Goal: Information Seeking & Learning: Check status

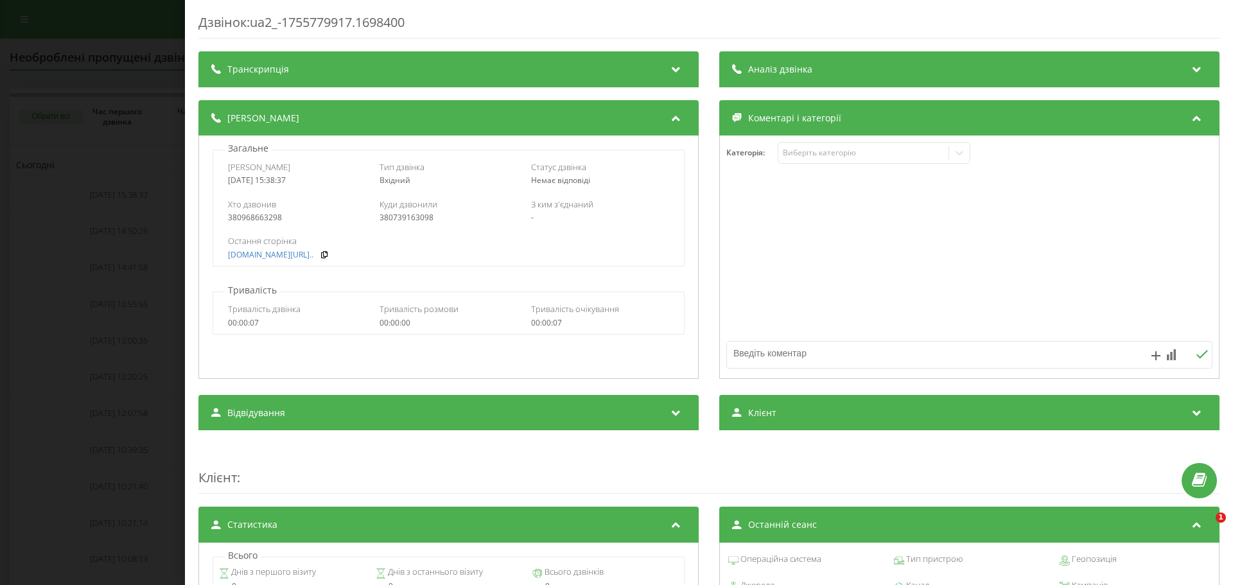
click at [115, 78] on div "Дзвінок : ua2_-1755779917.1698400 Транскрипція Для AI-аналізу майбутніх дзвінкі…" at bounding box center [616, 292] width 1233 height 585
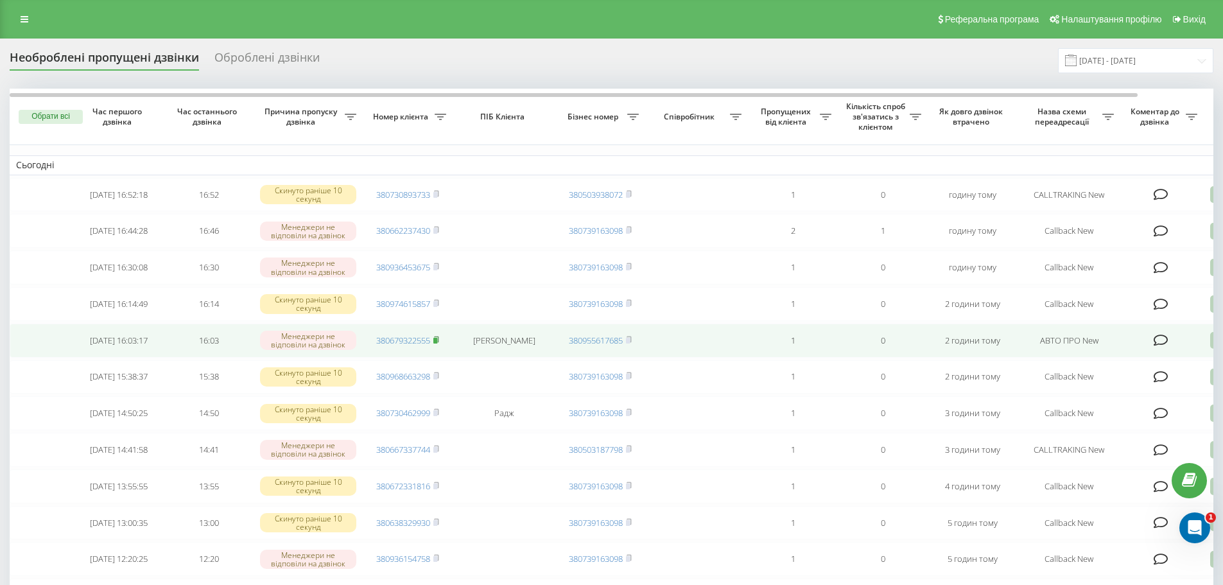
click at [435, 346] on span at bounding box center [437, 341] width 6 height 12
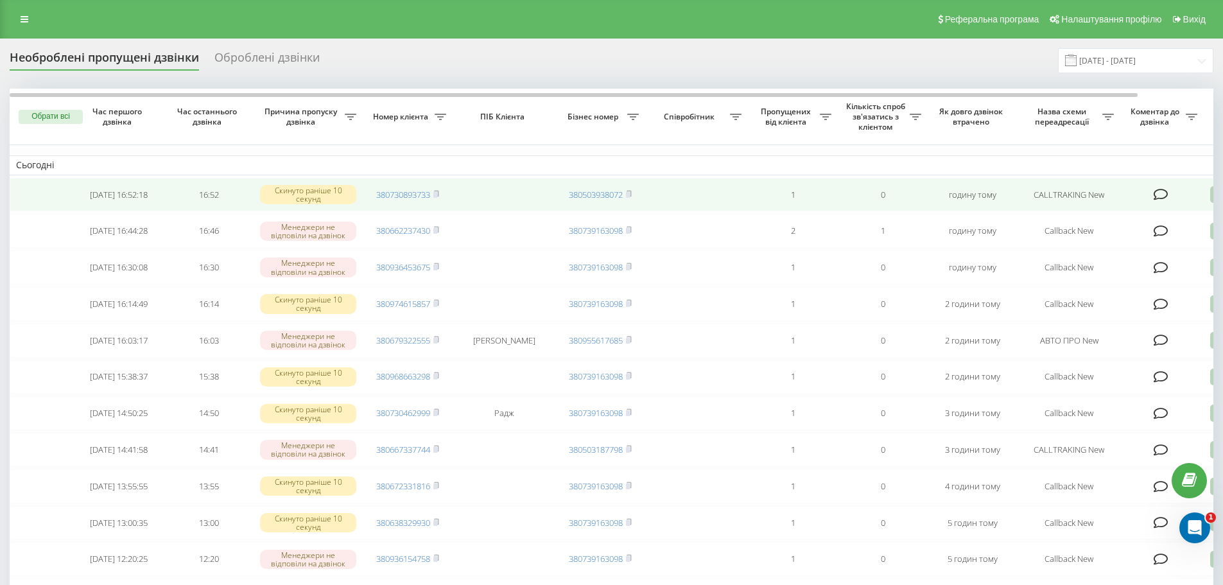
click at [1160, 193] on icon at bounding box center [1161, 194] width 15 height 13
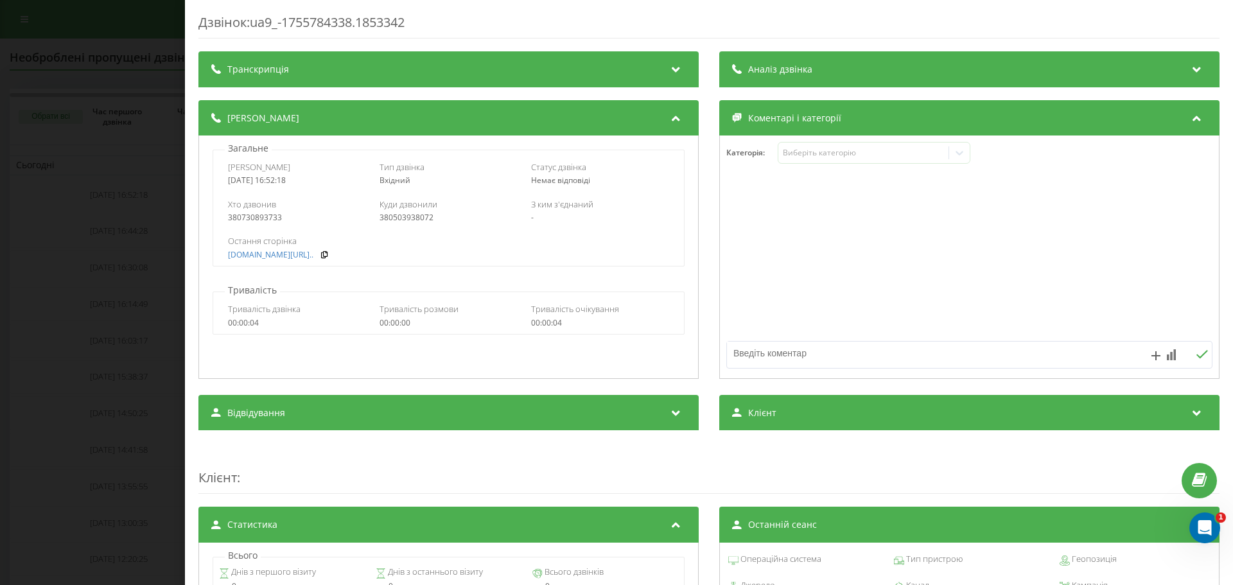
click at [152, 243] on div "Дзвінок : ua9_-1755784338.1853342 Транскрипція Для AI-аналізу майбутніх дзвінкі…" at bounding box center [616, 292] width 1233 height 585
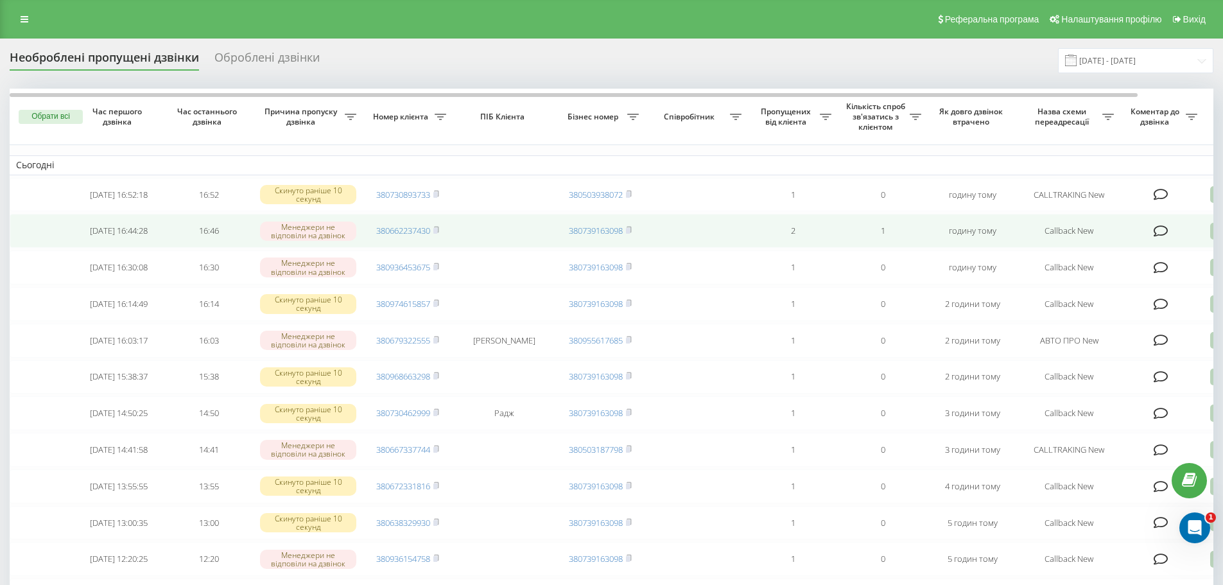
click at [1162, 229] on icon at bounding box center [1161, 231] width 15 height 13
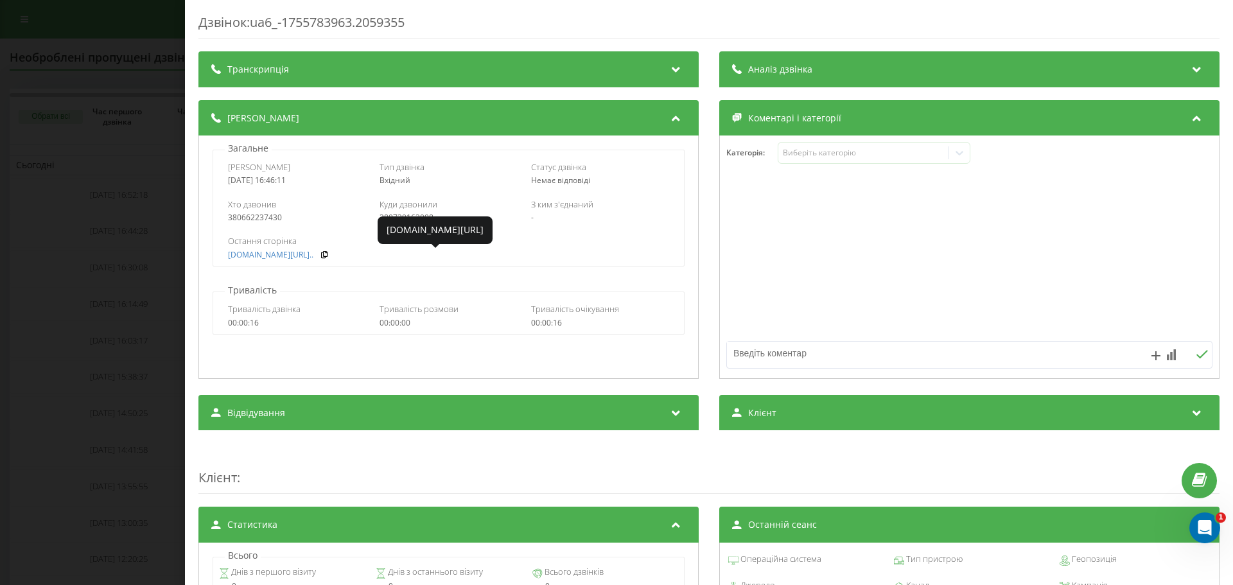
click at [109, 283] on div "Дзвінок : ua6_-1755783963.2059355 Транскрипція Для AI-аналізу майбутніх дзвінкі…" at bounding box center [616, 292] width 1233 height 585
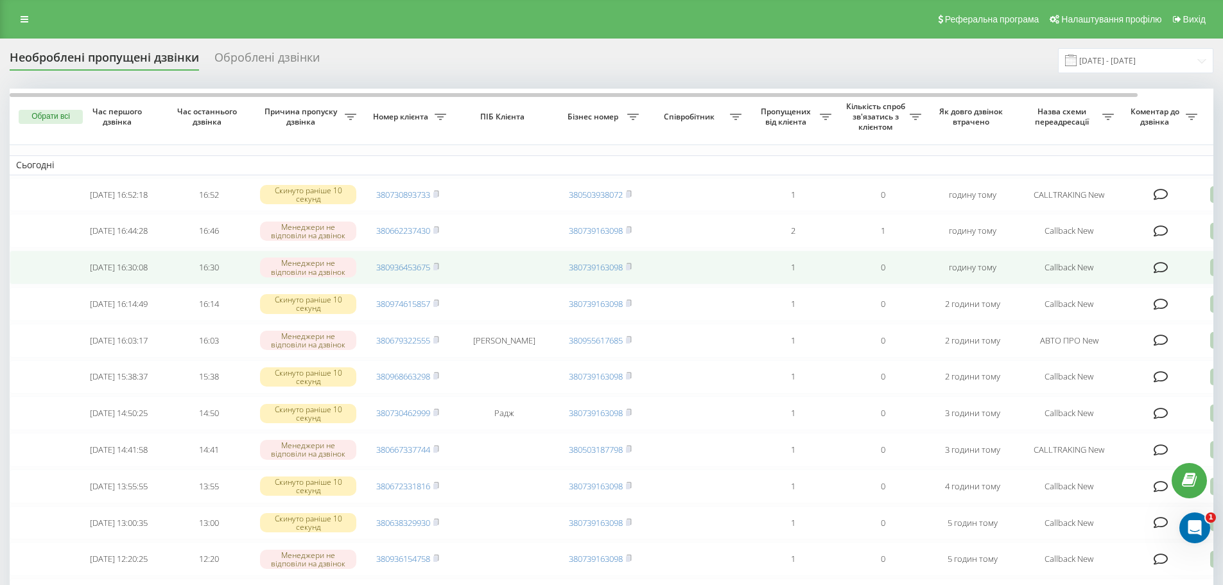
click at [1159, 274] on icon at bounding box center [1161, 267] width 15 height 13
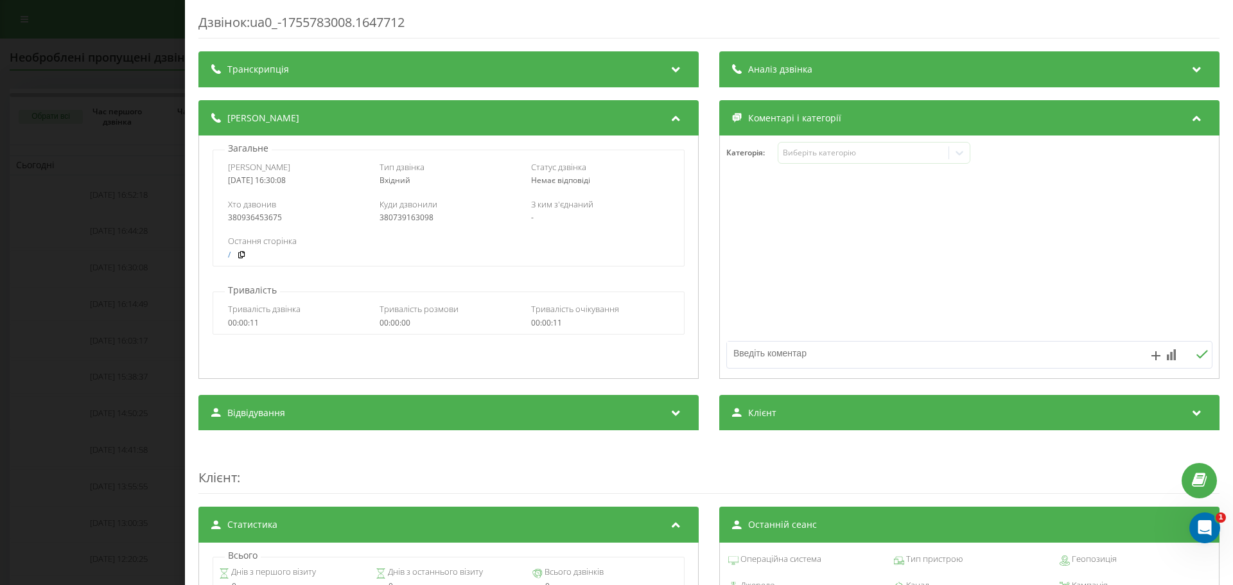
click at [156, 261] on div "Дзвінок : ua0_-1755783008.1647712 Транскрипція Для AI-аналізу майбутніх дзвінкі…" at bounding box center [616, 292] width 1233 height 585
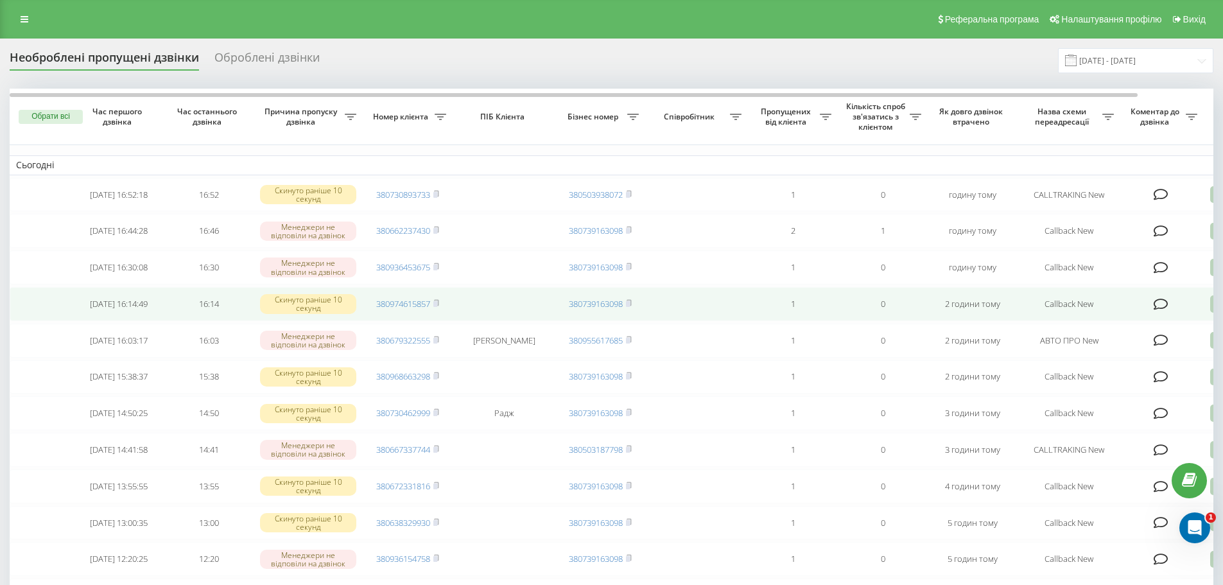
click at [1164, 311] on icon at bounding box center [1161, 304] width 15 height 13
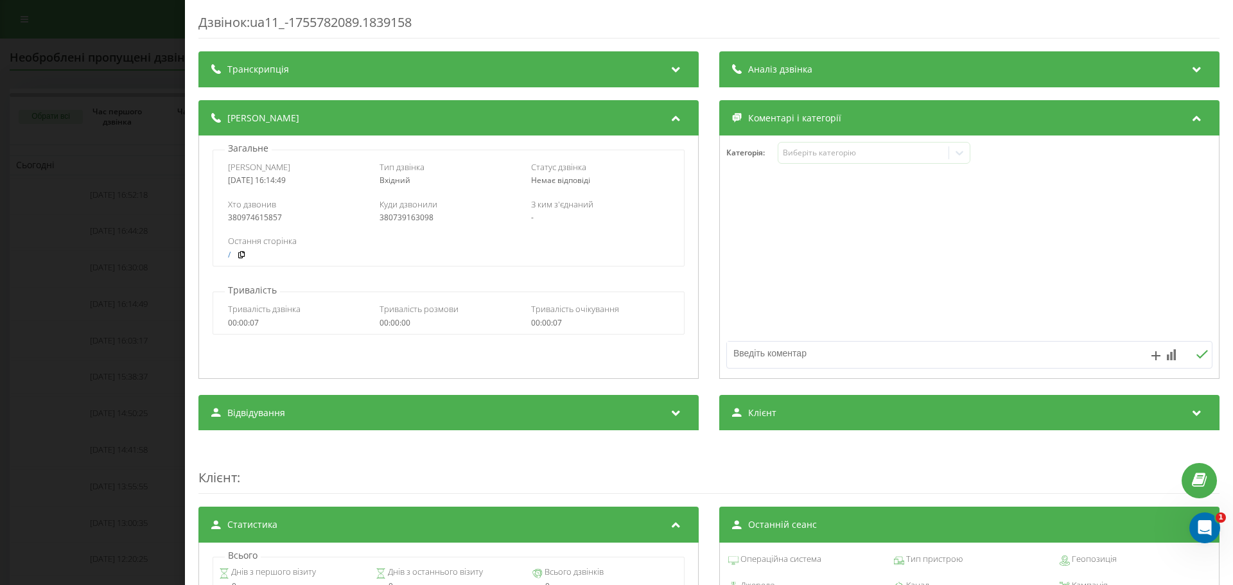
click at [96, 292] on div "Дзвінок : ua11_-1755782089.1839158 Транскрипція Для AI-аналізу майбутніх дзвінк…" at bounding box center [616, 292] width 1233 height 585
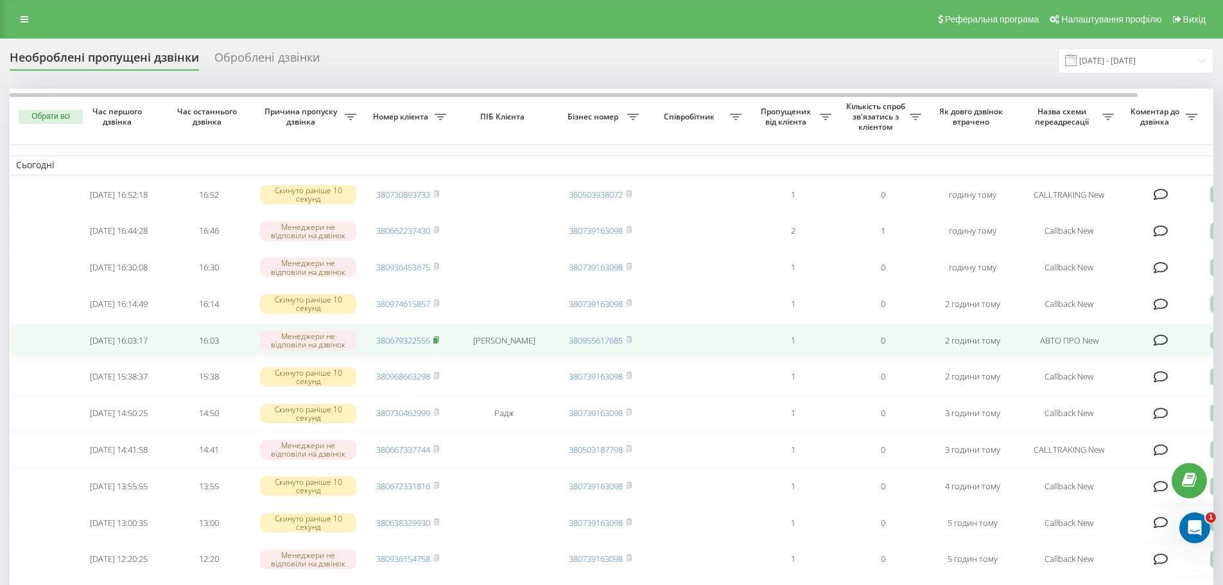
click at [437, 344] on rect at bounding box center [436, 341] width 4 height 6
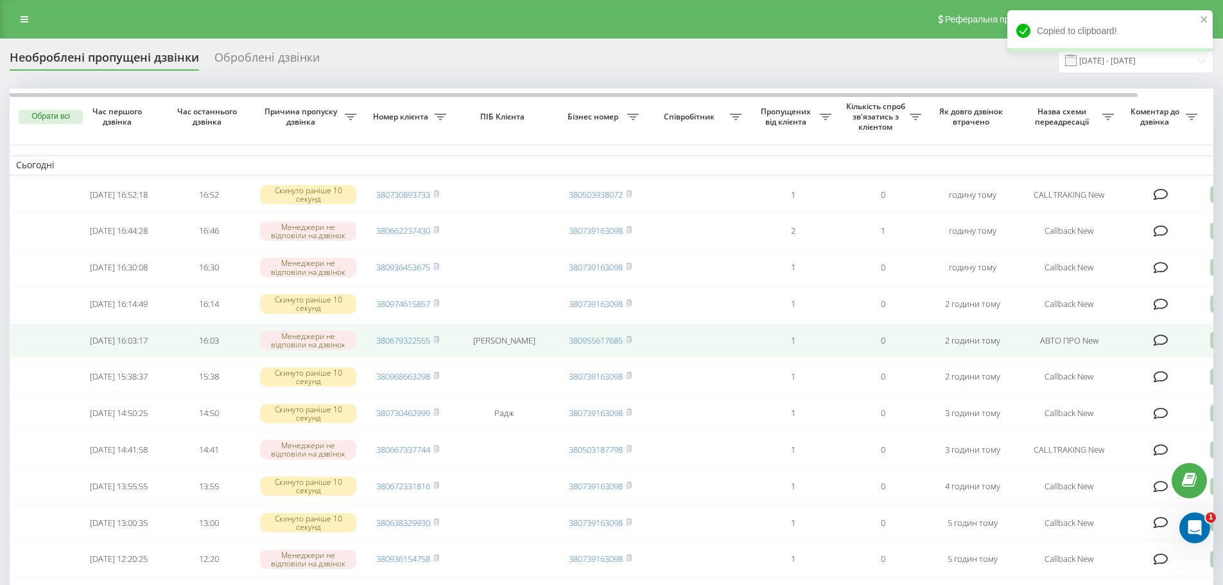
drag, startPoint x: 213, startPoint y: 353, endPoint x: 222, endPoint y: 351, distance: 9.8
click at [222, 351] on td "16:03" at bounding box center [209, 341] width 90 height 34
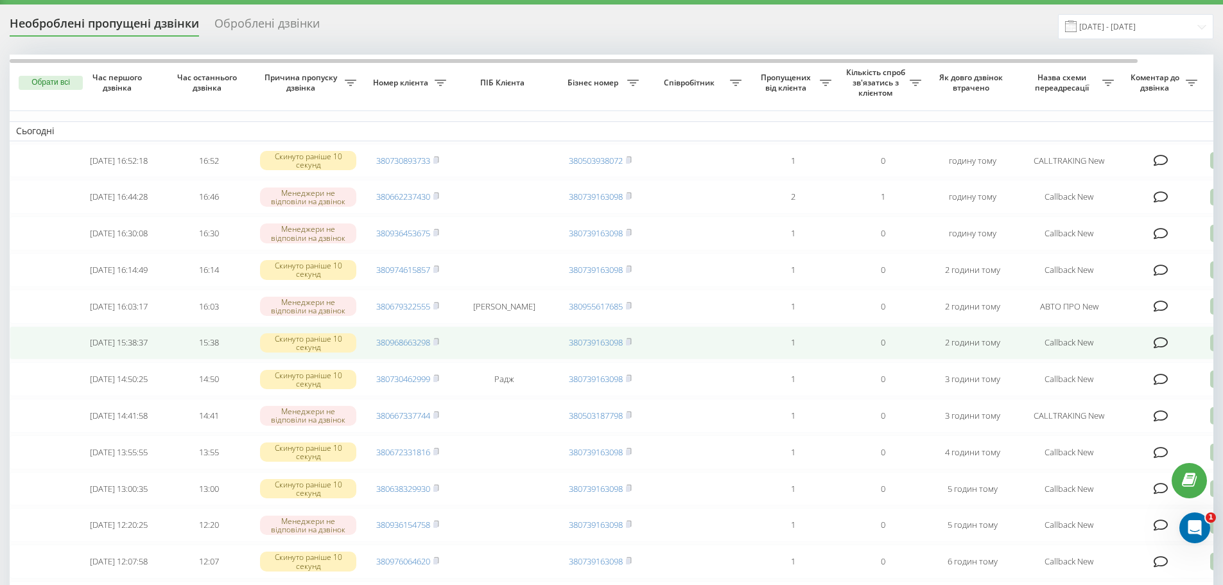
scroll to position [64, 0]
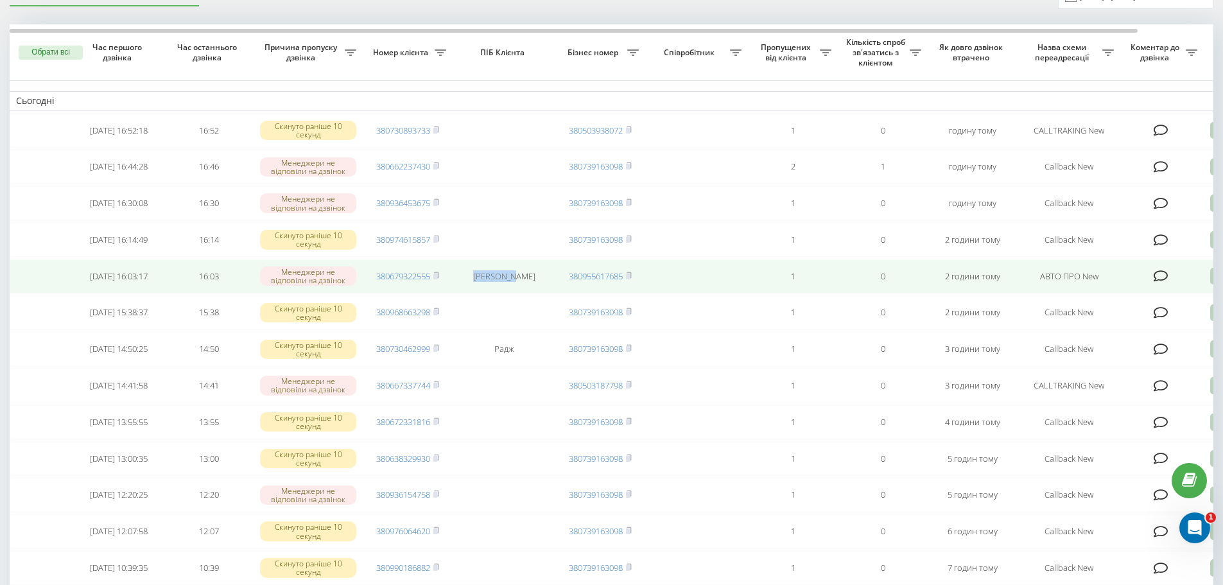
drag, startPoint x: 471, startPoint y: 290, endPoint x: 513, endPoint y: 290, distance: 41.7
click at [513, 290] on td "[PERSON_NAME]" at bounding box center [504, 276] width 103 height 34
click at [491, 292] on td "[PERSON_NAME]" at bounding box center [504, 276] width 103 height 34
drag, startPoint x: 468, startPoint y: 285, endPoint x: 537, endPoint y: 290, distance: 68.9
click at [537, 290] on td "[PERSON_NAME]" at bounding box center [504, 276] width 103 height 34
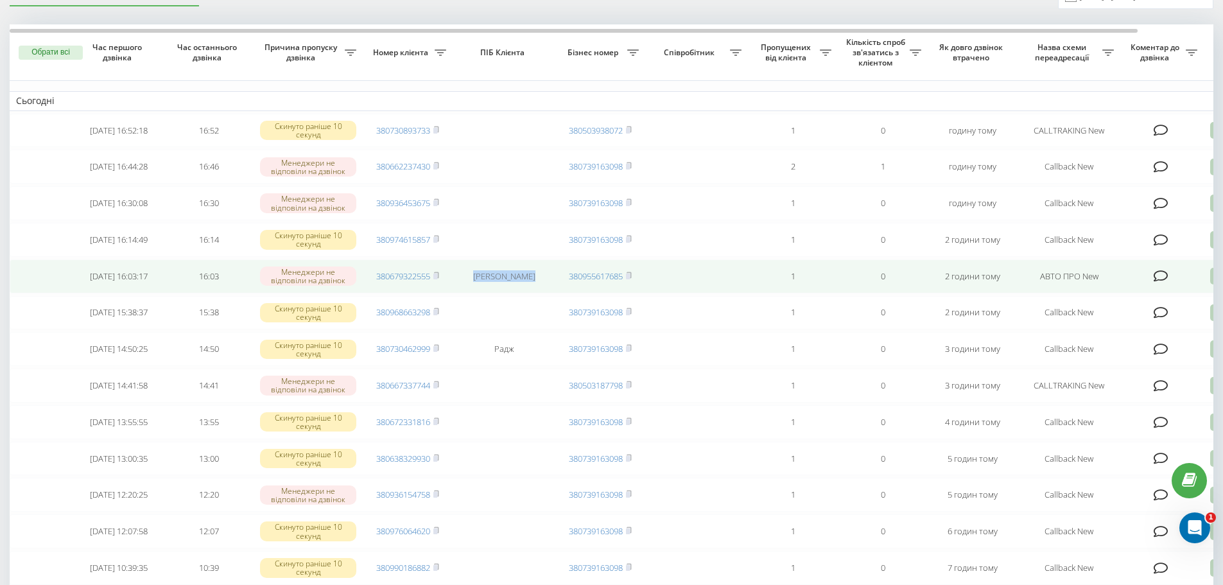
click at [470, 294] on td "[PERSON_NAME]" at bounding box center [504, 276] width 103 height 34
